Goal: Information Seeking & Learning: Learn about a topic

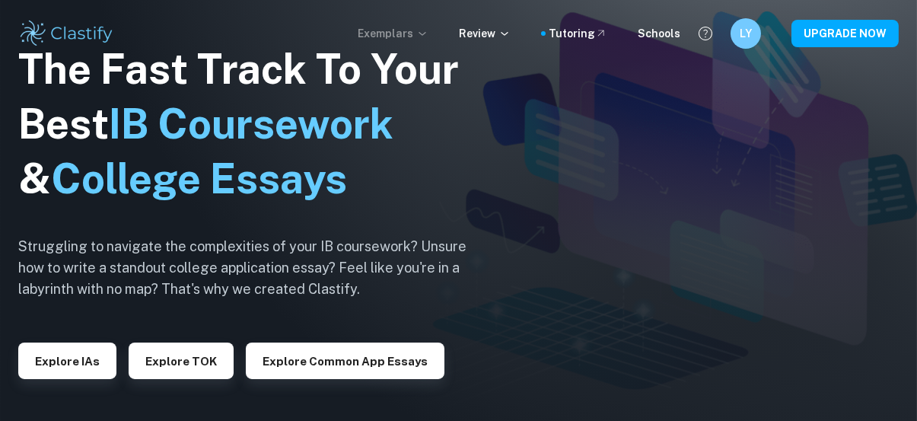
click at [429, 33] on icon at bounding box center [422, 33] width 12 height 12
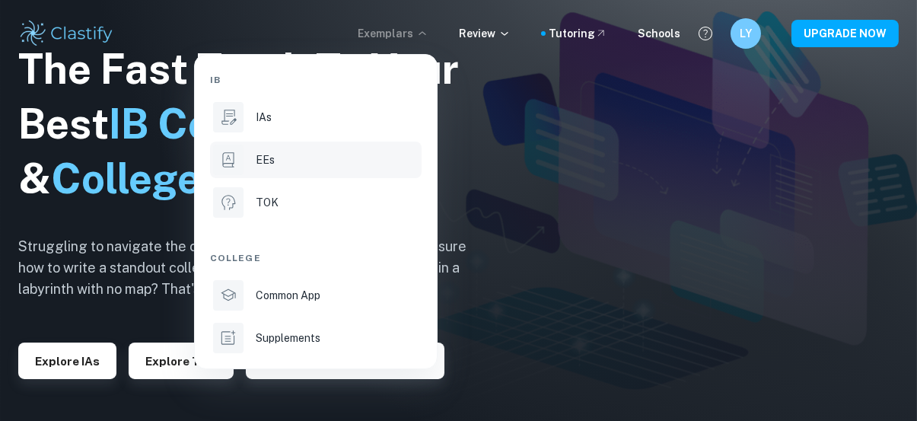
click at [316, 174] on li "EEs" at bounding box center [316, 160] width 212 height 37
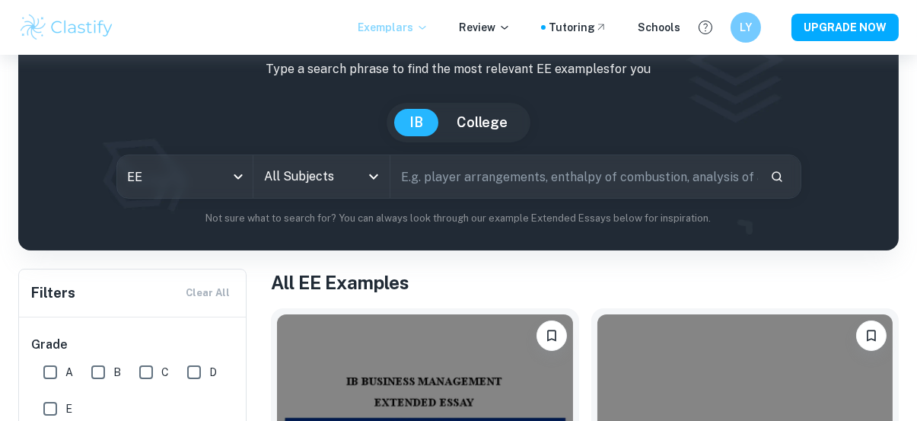
scroll to position [101, 0]
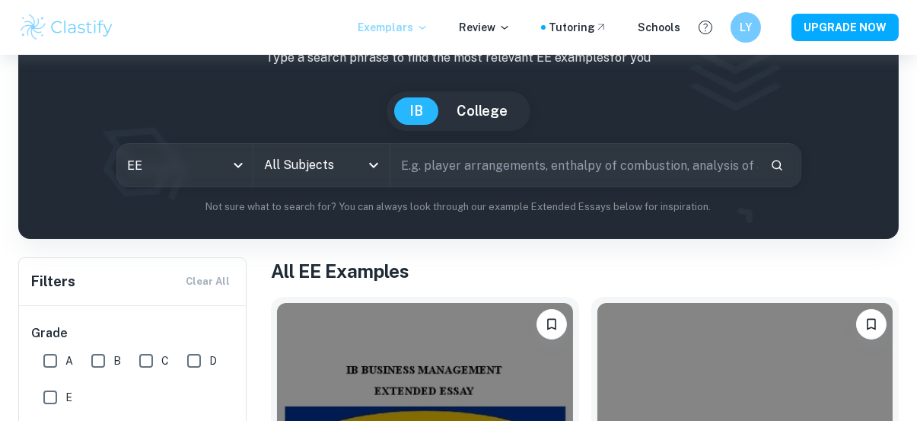
click at [310, 156] on input "All Subjects" at bounding box center [310, 165] width 100 height 29
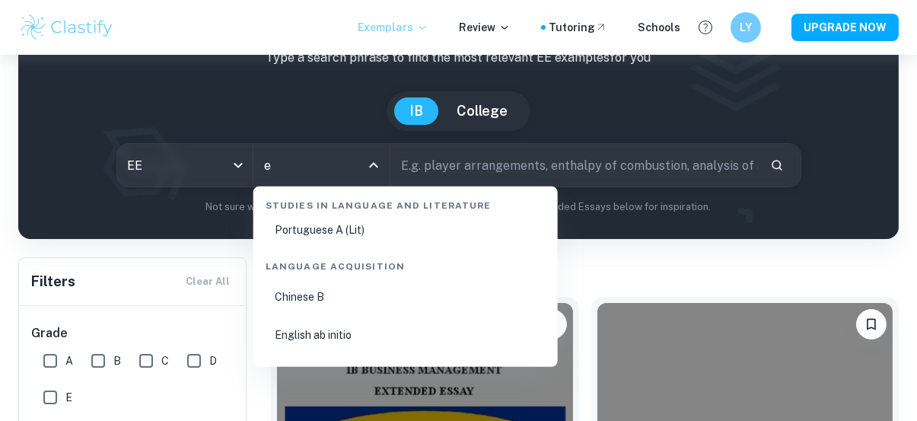
scroll to position [0, 0]
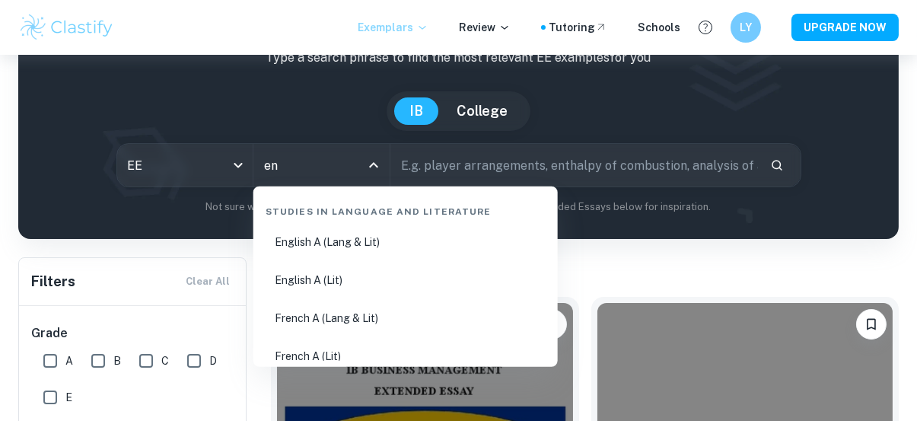
click at [426, 248] on li "English A (Lang & Lit)" at bounding box center [406, 242] width 292 height 35
type input "English A (Lang & Lit)"
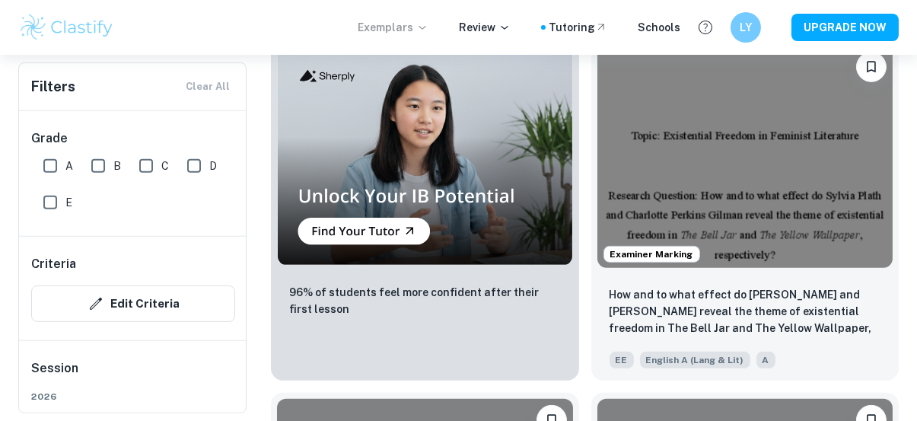
scroll to position [1421, 0]
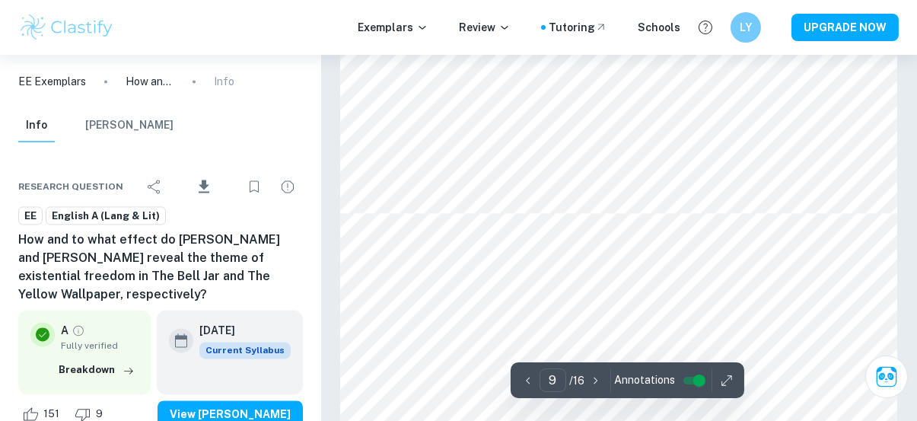
scroll to position [6682, 0]
type input "10"
